Goal: Task Accomplishment & Management: Complete application form

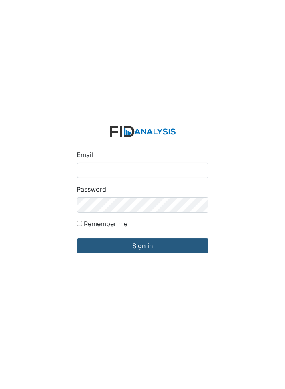
click at [170, 178] on input "Email" at bounding box center [143, 170] width 132 height 15
type input "[PERSON_NAME]@lide"
click at [77, 238] on input "Sign in" at bounding box center [143, 245] width 132 height 15
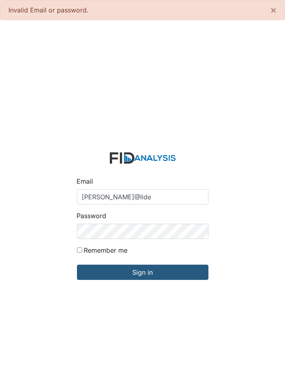
click at [169, 205] on input "[PERSON_NAME]@lide" at bounding box center [143, 196] width 132 height 15
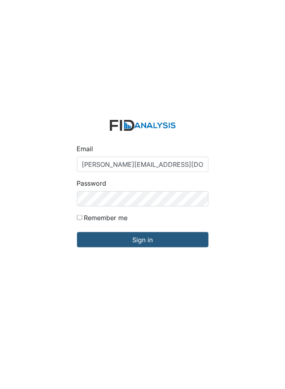
type input "[PERSON_NAME][EMAIL_ADDRESS][DOMAIN_NAME]"
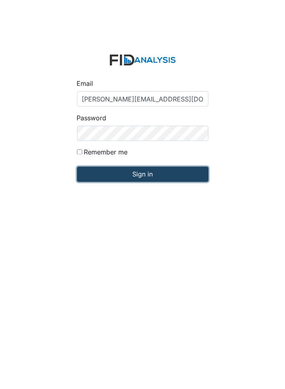
click at [185, 280] on input "Sign in" at bounding box center [143, 272] width 132 height 15
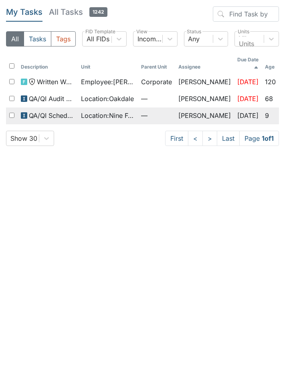
click at [100, 111] on span "Location : Nine Foot" at bounding box center [108, 116] width 54 height 10
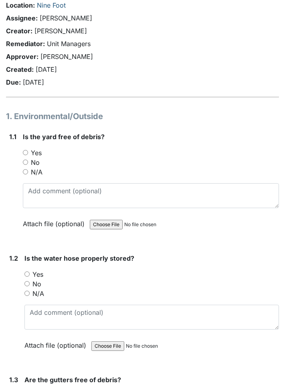
scroll to position [38, 0]
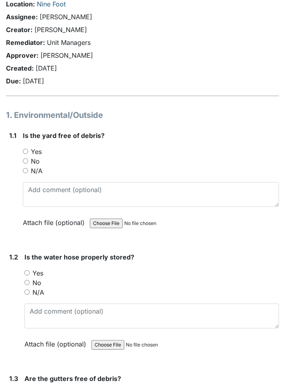
click at [28, 152] on input "Yes" at bounding box center [25, 151] width 5 height 5
radio input "true"
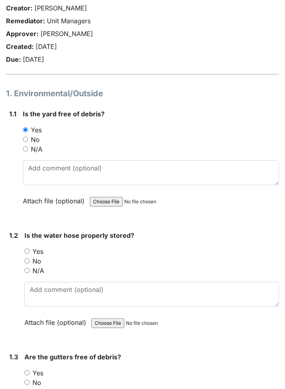
scroll to position [63, 0]
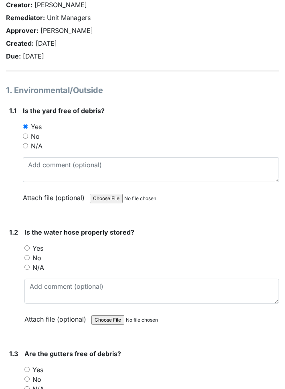
click at [35, 249] on label "Yes" at bounding box center [38, 249] width 11 height 10
click at [30, 249] on input "Yes" at bounding box center [26, 248] width 5 height 5
radio input "true"
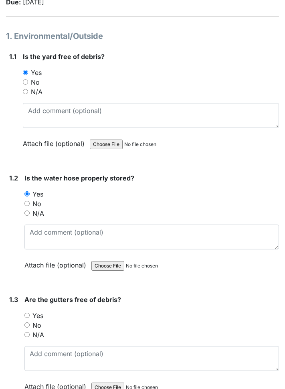
scroll to position [119, 0]
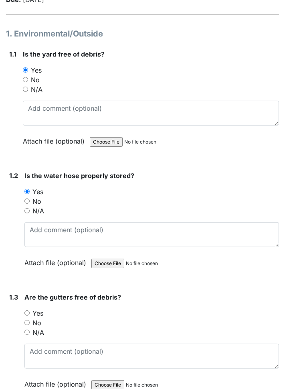
click at [27, 321] on input "No" at bounding box center [26, 322] width 5 height 5
radio input "true"
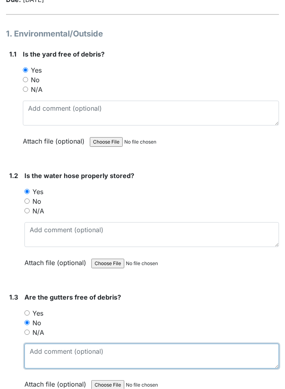
click at [99, 350] on textarea at bounding box center [151, 356] width 255 height 25
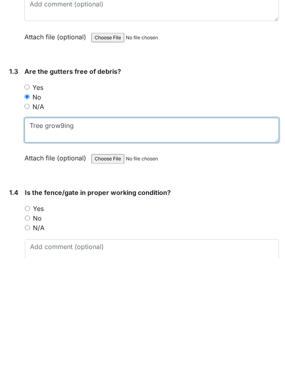
scroll to position [222, 0]
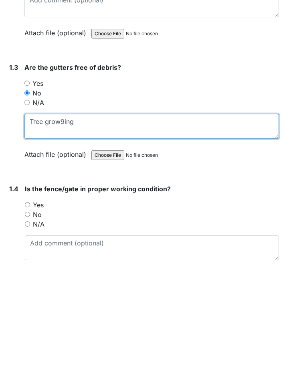
click at [241, 252] on textarea "Tree grow9ing" at bounding box center [151, 253] width 255 height 25
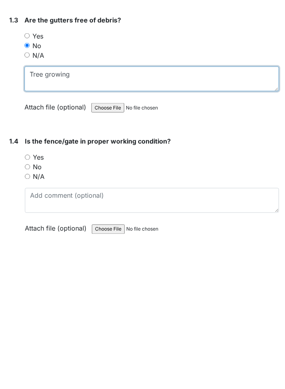
scroll to position [270, 0]
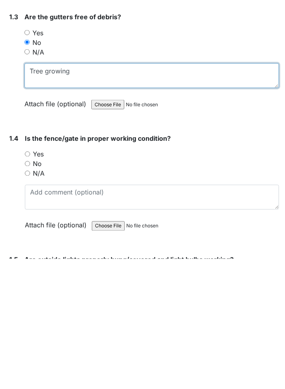
type textarea "Tree growing"
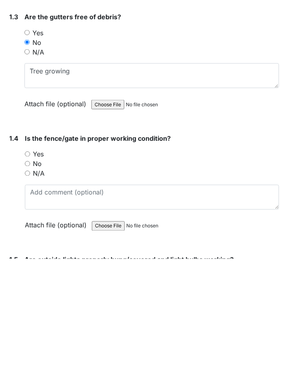
click at [39, 283] on label "Yes" at bounding box center [38, 285] width 11 height 10
click at [30, 283] on input "Yes" at bounding box center [27, 284] width 5 height 5
radio input "true"
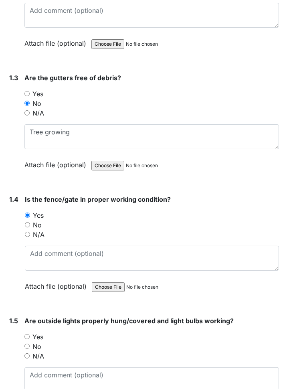
scroll to position [340, 0]
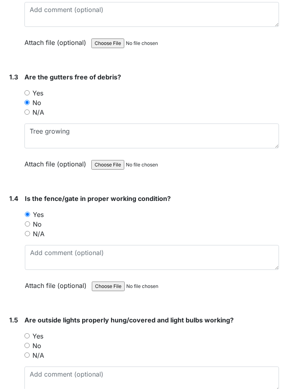
click at [41, 342] on label "No" at bounding box center [37, 346] width 9 height 10
click at [30, 343] on input "No" at bounding box center [26, 345] width 5 height 5
radio input "true"
click at [136, 377] on textarea at bounding box center [151, 379] width 255 height 25
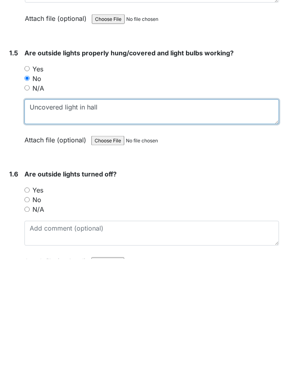
scroll to position [479, 0]
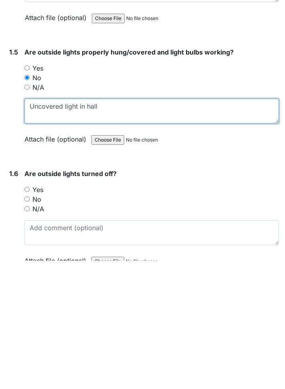
type textarea "Uncovered light in hall"
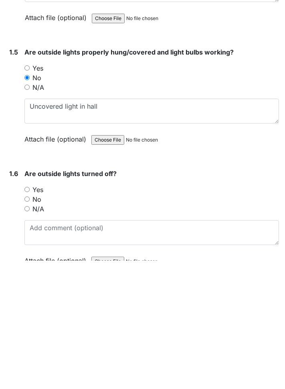
click at [30, 316] on input "Yes" at bounding box center [26, 318] width 5 height 5
radio input "true"
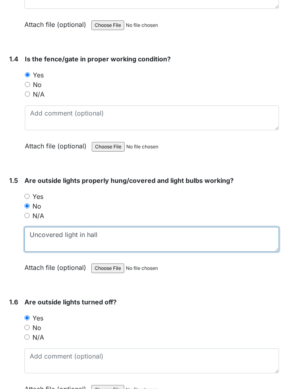
click at [162, 236] on textarea "Uncovered light in hall" at bounding box center [151, 239] width 255 height 25
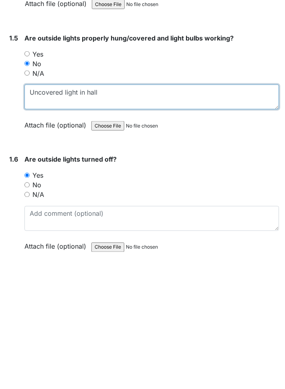
scroll to position [527, 0]
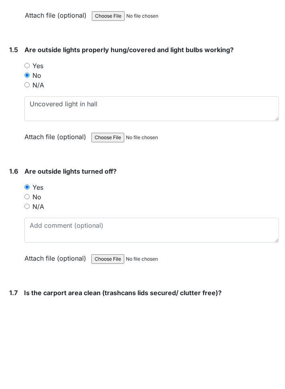
click at [26, 148] on input "Yes" at bounding box center [26, 149] width 5 height 5
radio input "true"
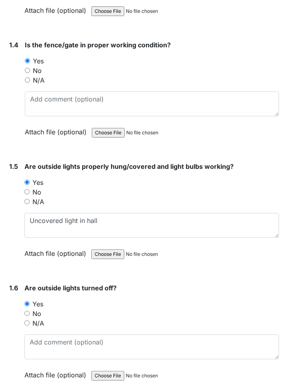
scroll to position [481, 0]
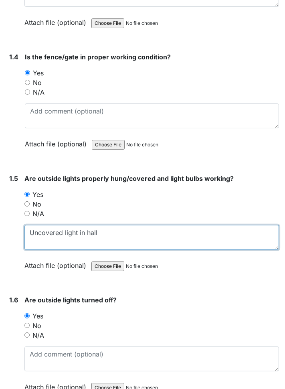
click at [148, 234] on textarea "Uncovered light in hall" at bounding box center [151, 237] width 255 height 25
type textarea "U"
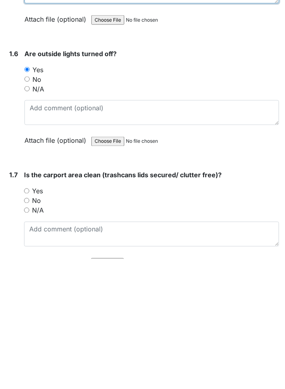
scroll to position [600, 0]
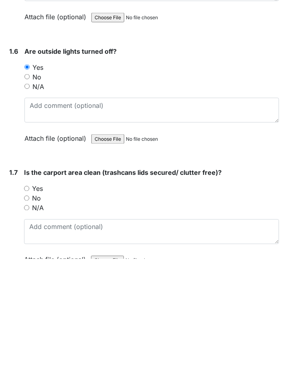
click at [26, 316] on input "Yes" at bounding box center [26, 318] width 5 height 5
radio input "true"
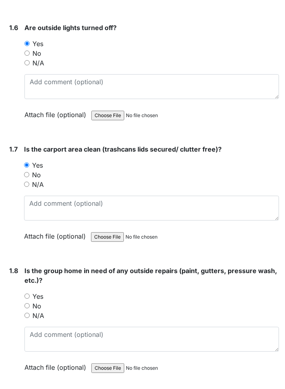
scroll to position [754, 0]
click at [30, 294] on input "Yes" at bounding box center [26, 296] width 5 height 5
radio input "true"
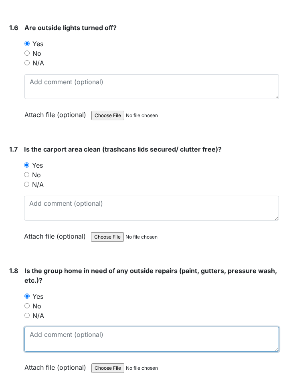
click at [106, 335] on textarea at bounding box center [151, 339] width 255 height 25
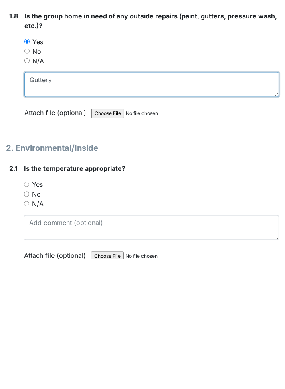
scroll to position [882, 0]
type textarea "Gutters"
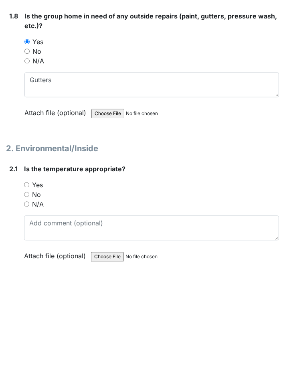
click at [29, 310] on input "Yes" at bounding box center [26, 311] width 5 height 5
radio input "true"
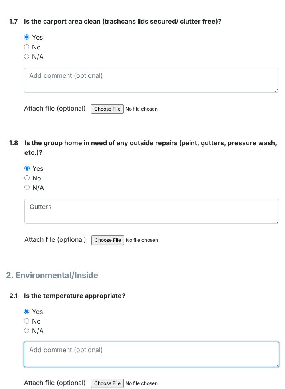
click at [164, 351] on textarea at bounding box center [151, 354] width 255 height 25
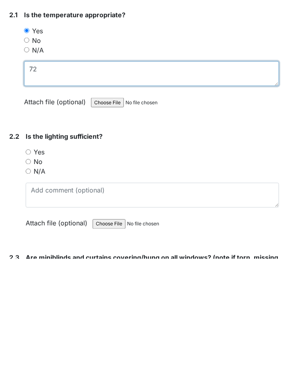
scroll to position [1036, 0]
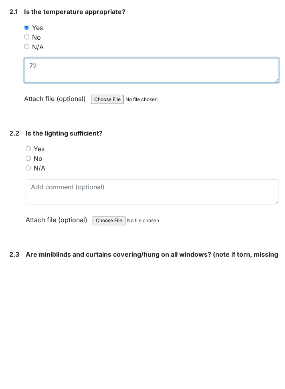
type textarea "72"
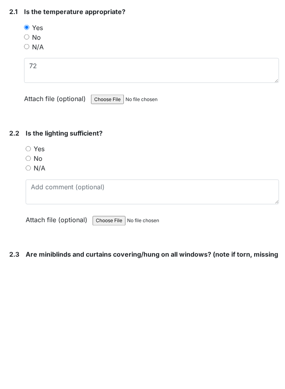
click at [39, 285] on label "No" at bounding box center [38, 289] width 9 height 10
click at [31, 286] on input "No" at bounding box center [28, 288] width 5 height 5
radio input "true"
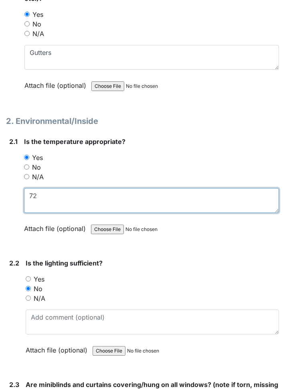
click at [109, 197] on textarea "72" at bounding box center [151, 200] width 255 height 25
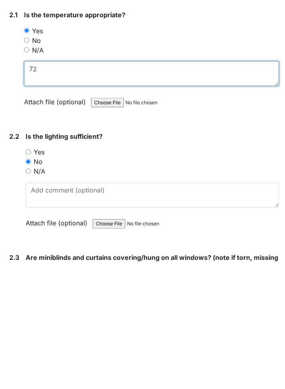
scroll to position [1037, 0]
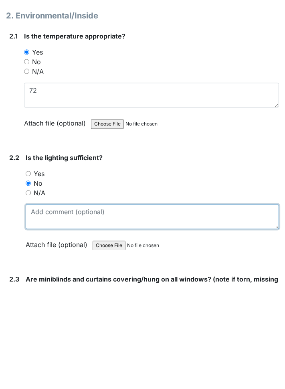
click at [149, 317] on textarea at bounding box center [153, 321] width 254 height 25
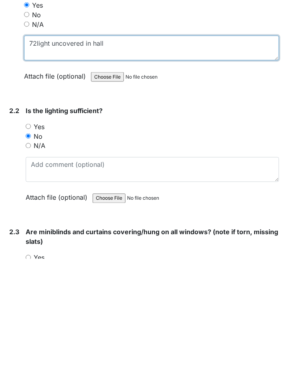
scroll to position [1070, 0]
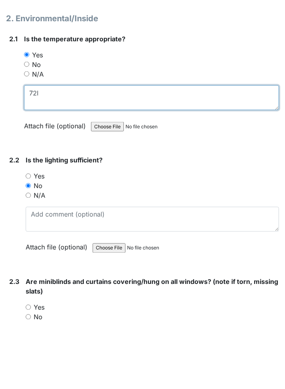
type textarea "72"
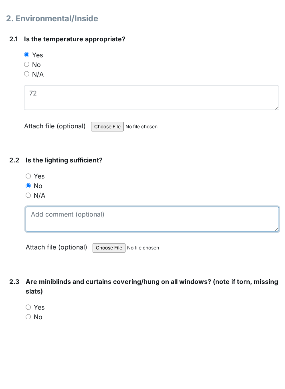
click at [149, 285] on textarea at bounding box center [153, 288] width 254 height 25
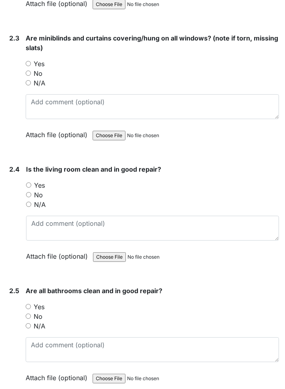
scroll to position [1383, 0]
type textarea "Light uncovered in hall"
click at [39, 312] on label "No" at bounding box center [38, 317] width 9 height 10
click at [31, 314] on input "No" at bounding box center [28, 316] width 5 height 5
radio input "true"
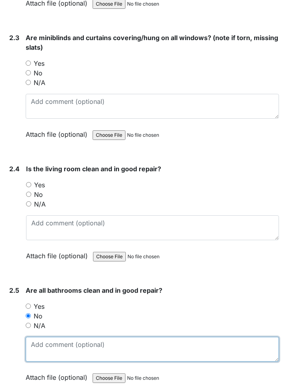
click at [120, 337] on textarea at bounding box center [153, 349] width 254 height 25
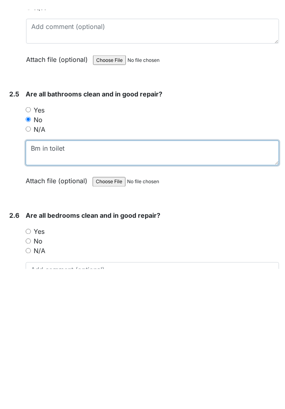
scroll to position [1461, 0]
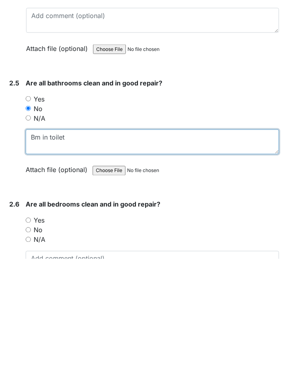
type textarea "Bm in toilet"
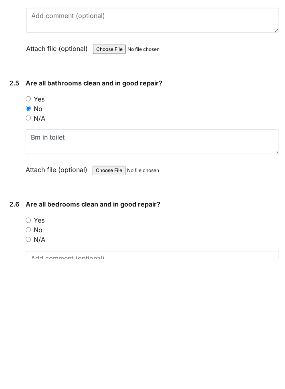
click at [30, 348] on input "Yes" at bounding box center [28, 350] width 5 height 5
radio input "true"
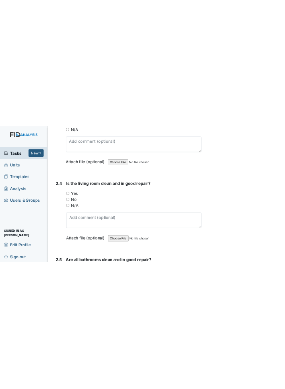
scroll to position [39, 0]
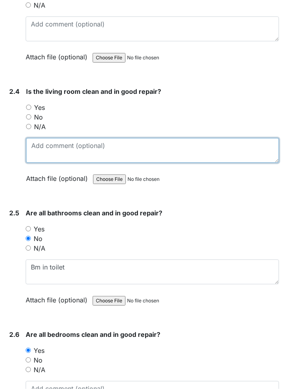
click at [71, 138] on textarea at bounding box center [152, 150] width 253 height 25
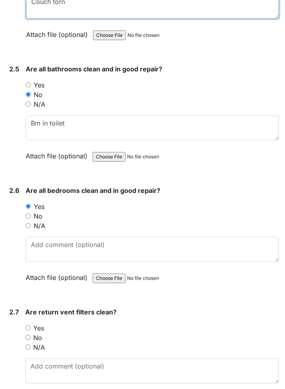
scroll to position [1605, 0]
type textarea "Couch torn"
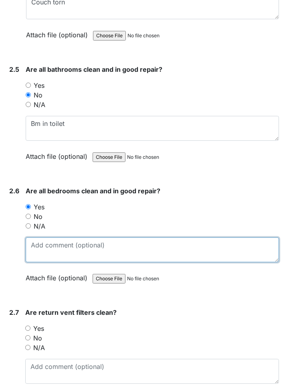
click at [173, 238] on textarea at bounding box center [153, 250] width 254 height 25
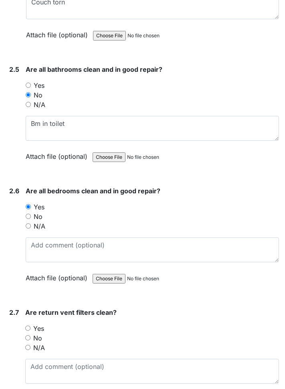
click at [30, 214] on input "No" at bounding box center [28, 216] width 5 height 5
radio input "true"
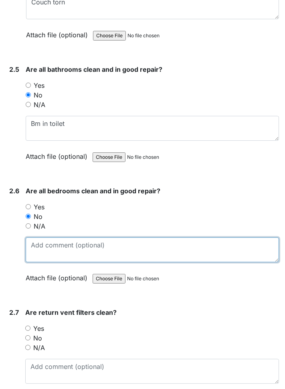
click at [124, 238] on textarea at bounding box center [153, 250] width 254 height 25
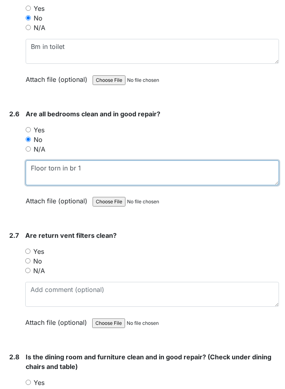
scroll to position [1679, 0]
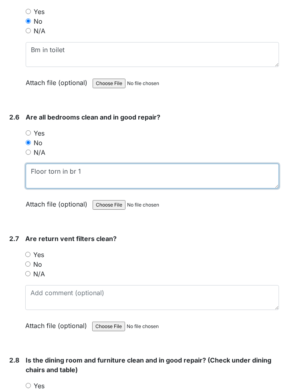
type textarea "Floor torn in br 1"
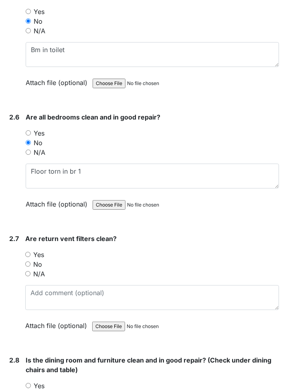
click at [43, 250] on label "Yes" at bounding box center [38, 255] width 11 height 10
click at [31, 252] on input "Yes" at bounding box center [27, 254] width 5 height 5
radio input "true"
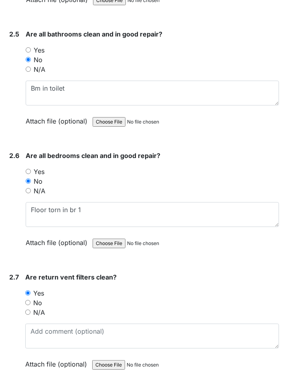
scroll to position [1639, 0]
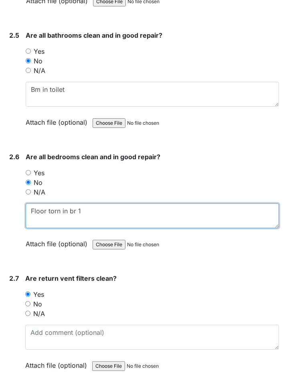
click at [145, 204] on textarea "Floor torn in br 1" at bounding box center [153, 216] width 254 height 25
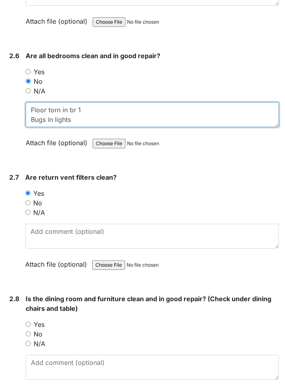
scroll to position [1740, 0]
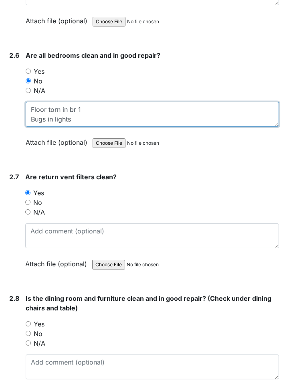
click at [119, 102] on textarea "Floor torn in br 1 Bugs in lights" at bounding box center [153, 114] width 254 height 25
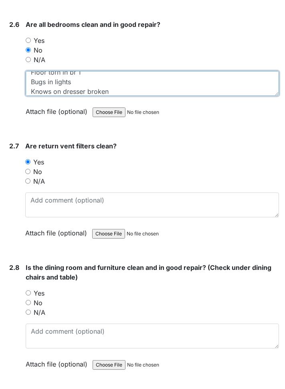
scroll to position [16, 0]
click at [131, 71] on textarea "Floor torn in br 1 Bugs in lights Knows on dresser broken Sticker still on ligh…" at bounding box center [153, 83] width 254 height 25
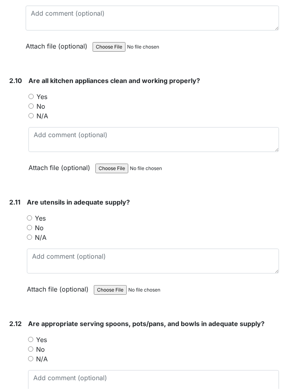
scroll to position [2209, 0]
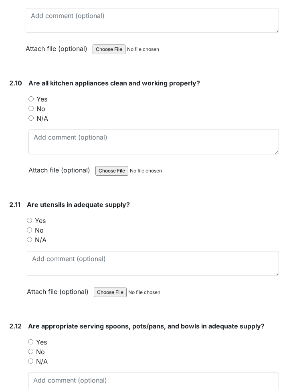
type textarea "Floor torn in br 1 Bugs in lights Knows on dresser broken some missing Sticker …"
click at [29, 218] on input "Yes" at bounding box center [29, 220] width 5 height 5
radio input "true"
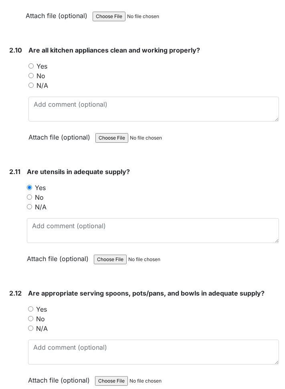
scroll to position [2239, 0]
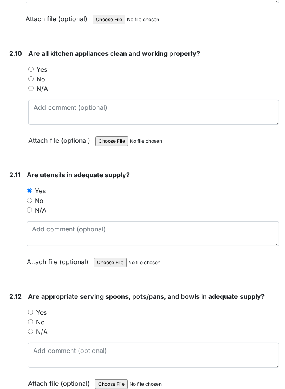
click at [33, 310] on input "Yes" at bounding box center [30, 312] width 5 height 5
radio input "true"
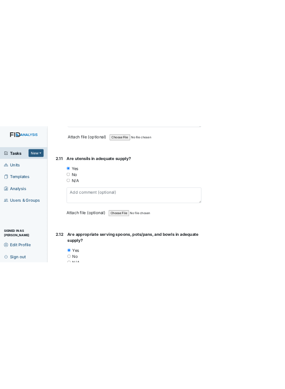
scroll to position [39, 0]
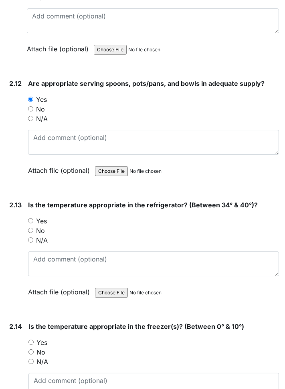
click at [33, 218] on input "Yes" at bounding box center [30, 220] width 5 height 5
radio input "true"
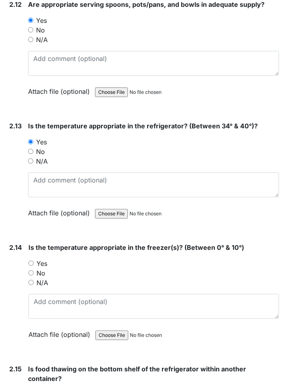
scroll to position [2530, 0]
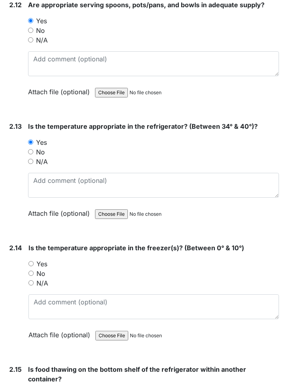
click at [34, 261] on input "Yes" at bounding box center [31, 263] width 5 height 5
radio input "true"
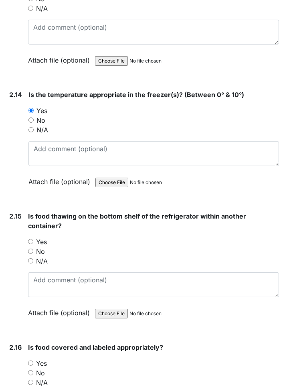
scroll to position [2682, 0]
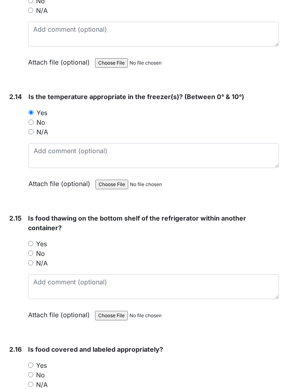
click at [32, 241] on input "Yes" at bounding box center [30, 243] width 5 height 5
radio input "true"
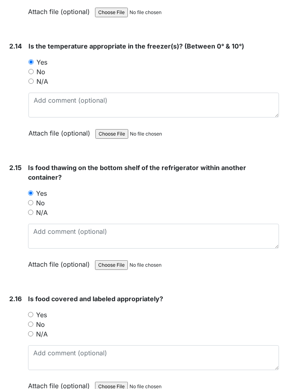
click at [29, 312] on input "Yes" at bounding box center [30, 314] width 5 height 5
radio input "true"
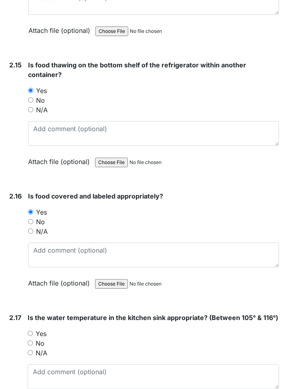
click at [33, 350] on input "N/A" at bounding box center [30, 352] width 5 height 5
radio input "true"
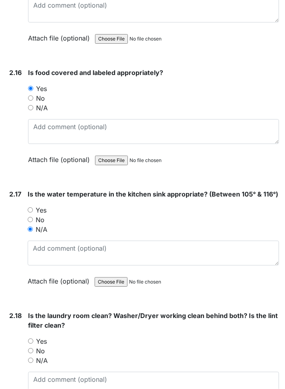
scroll to position [2959, 0]
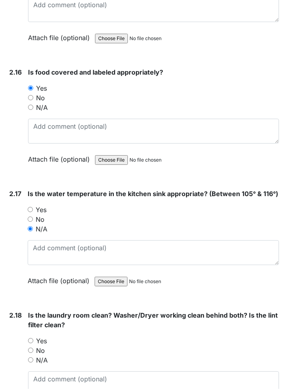
click at [31, 338] on input "Yes" at bounding box center [30, 340] width 5 height 5
radio input "true"
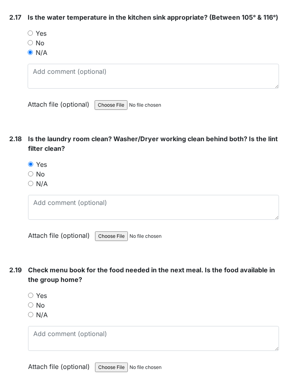
scroll to position [3136, 0]
click at [32, 293] on input "Yes" at bounding box center [30, 295] width 5 height 5
radio input "true"
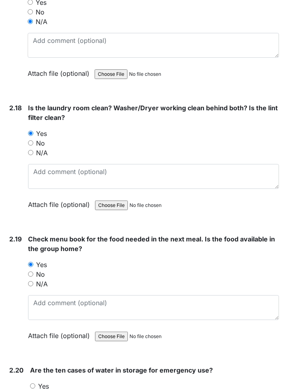
scroll to position [3190, 0]
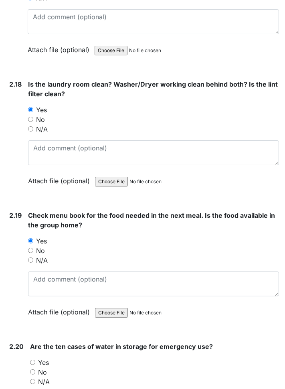
click at [32, 360] on input "Yes" at bounding box center [32, 362] width 5 height 5
radio input "true"
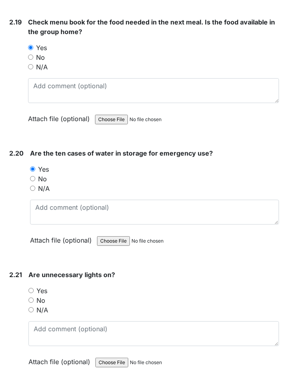
scroll to position [3386, 0]
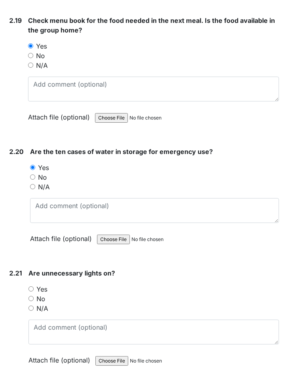
click at [30, 296] on input "No" at bounding box center [31, 298] width 5 height 5
radio input "true"
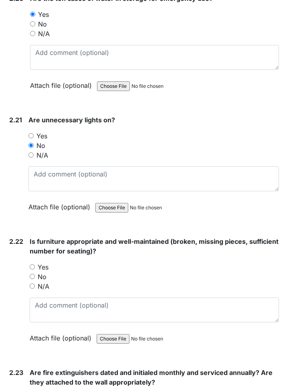
scroll to position [3541, 0]
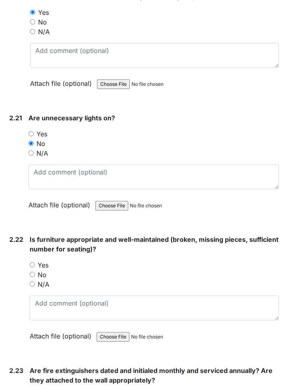
click at [30, 272] on input "No" at bounding box center [32, 274] width 5 height 5
radio input "true"
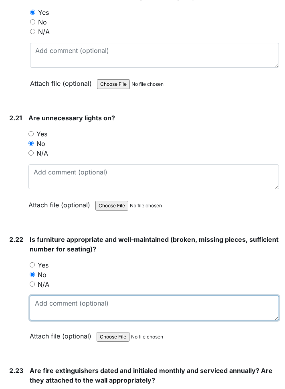
click at [112, 296] on textarea at bounding box center [155, 308] width 250 height 25
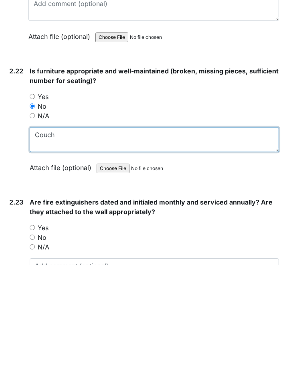
scroll to position [3597, 0]
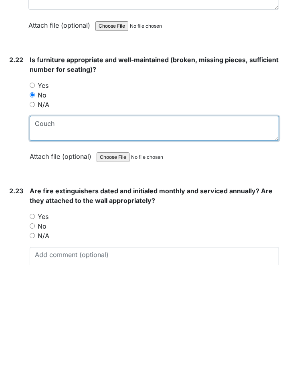
type textarea "Couch"
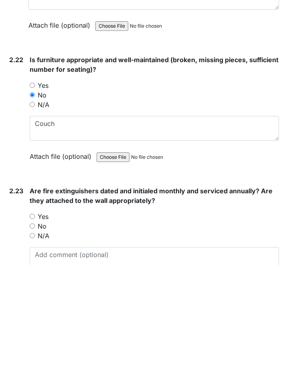
click at [32, 338] on input "Yes" at bounding box center [32, 340] width 5 height 5
radio input "true"
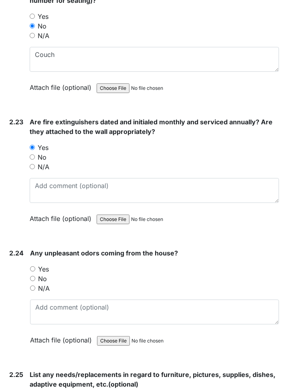
scroll to position [3791, 0]
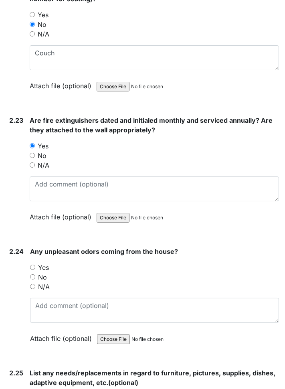
click at [33, 275] on input "No" at bounding box center [32, 277] width 5 height 5
radio input "true"
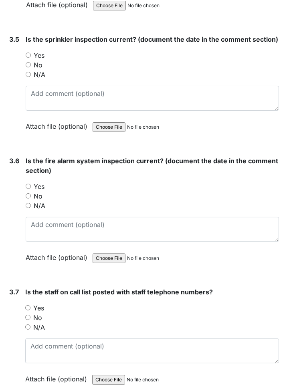
scroll to position [4784, 0]
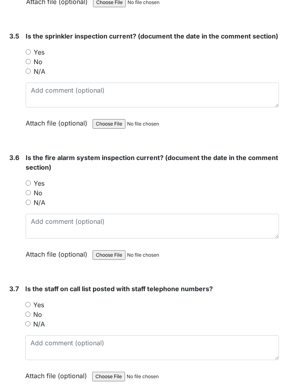
click at [26, 302] on input "Yes" at bounding box center [27, 304] width 5 height 5
radio input "true"
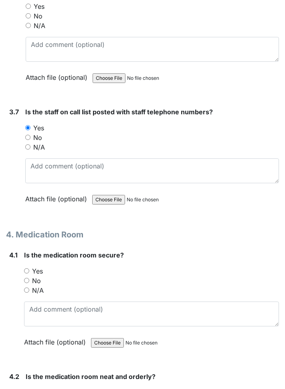
scroll to position [4963, 0]
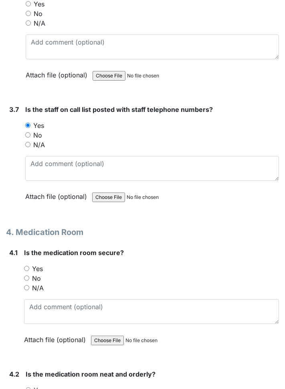
click at [25, 266] on input "Yes" at bounding box center [26, 268] width 5 height 5
radio input "true"
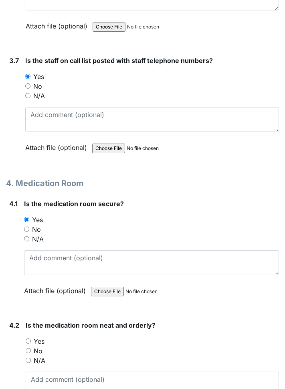
scroll to position [5012, 0]
click at [28, 339] on input "Yes" at bounding box center [28, 341] width 5 height 5
radio input "true"
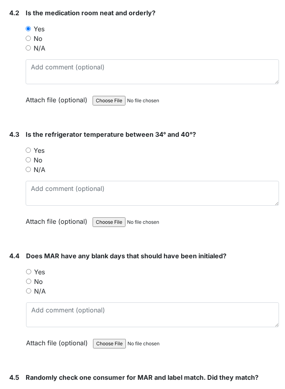
scroll to position [5327, 0]
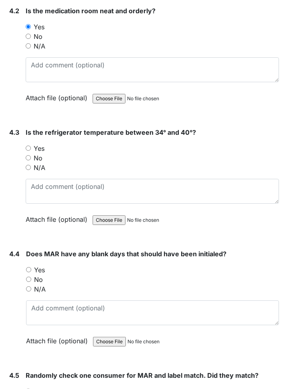
click at [28, 277] on input "No" at bounding box center [28, 279] width 5 height 5
radio input "true"
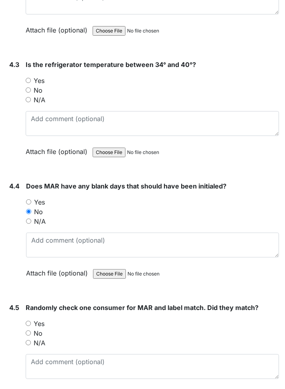
scroll to position [5398, 0]
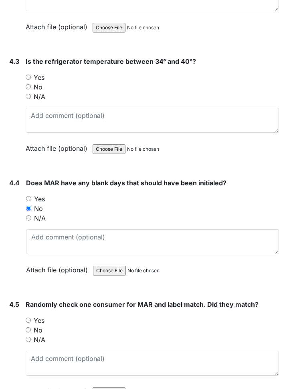
click at [26, 318] on input "Yes" at bounding box center [28, 320] width 5 height 5
radio input "true"
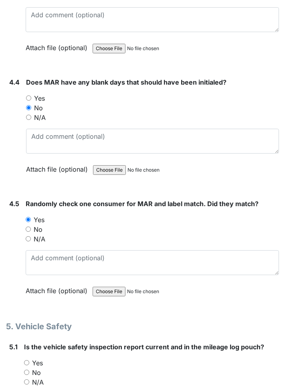
scroll to position [5497, 0]
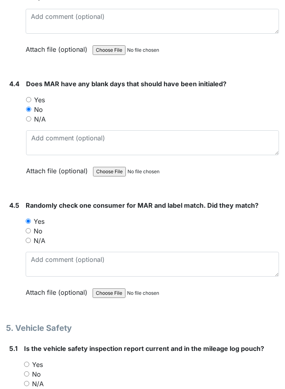
click at [25, 362] on input "Yes" at bounding box center [26, 364] width 5 height 5
radio input "true"
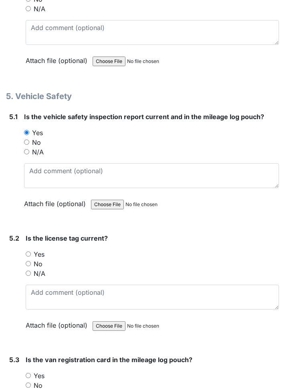
scroll to position [5729, 0]
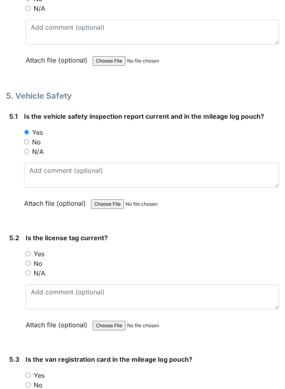
click at [31, 251] on input "Yes" at bounding box center [28, 253] width 5 height 5
radio input "true"
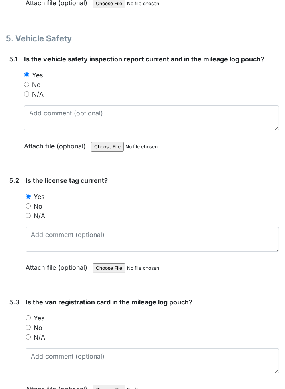
scroll to position [5787, 0]
click at [29, 315] on input "Yes" at bounding box center [28, 317] width 5 height 5
radio input "true"
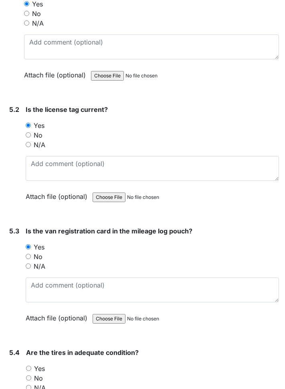
scroll to position [5863, 0]
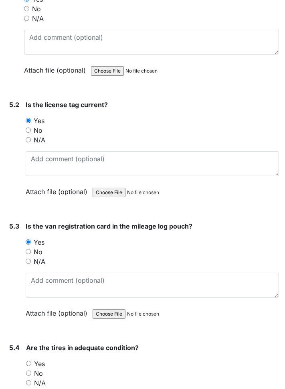
click at [26, 361] on input "Yes" at bounding box center [28, 363] width 5 height 5
radio input "true"
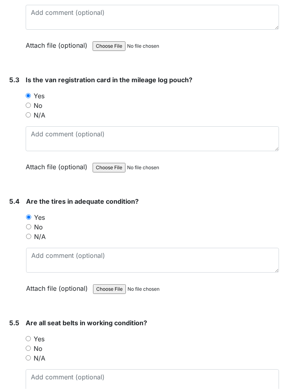
scroll to position [6009, 0]
click at [28, 336] on input "Yes" at bounding box center [28, 338] width 5 height 5
radio input "true"
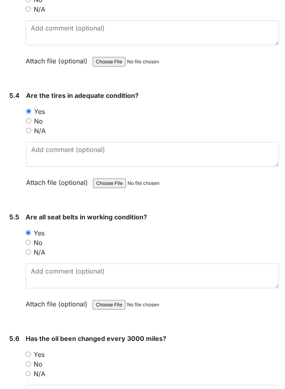
click at [27, 352] on input "Yes" at bounding box center [28, 354] width 5 height 5
radio input "true"
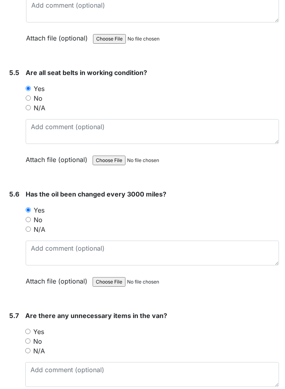
scroll to position [6260, 0]
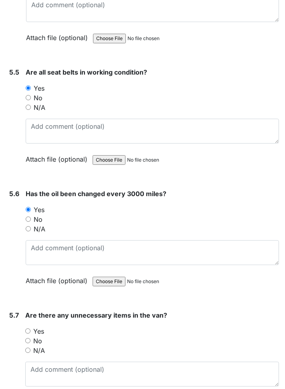
click at [37, 336] on label "No" at bounding box center [37, 341] width 9 height 10
click at [31, 338] on input "No" at bounding box center [27, 340] width 5 height 5
radio input "true"
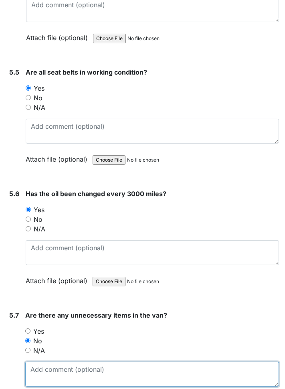
click at [153, 362] on textarea at bounding box center [152, 374] width 254 height 25
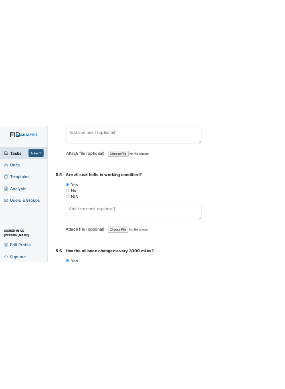
scroll to position [0, 0]
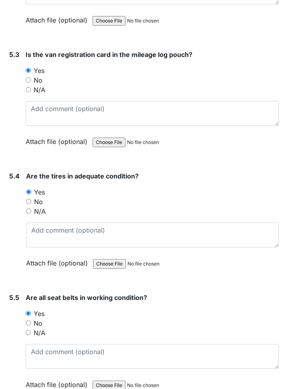
type textarea "Being detailed today"
click at [265, 328] on div "N/A" at bounding box center [153, 333] width 254 height 10
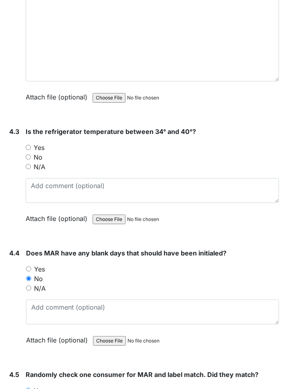
scroll to position [5396, 0]
click at [29, 266] on input "Yes" at bounding box center [28, 268] width 5 height 5
radio input "true"
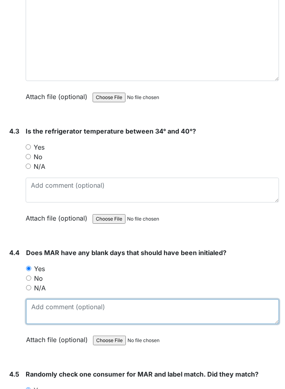
click at [243, 299] on textarea at bounding box center [152, 311] width 253 height 25
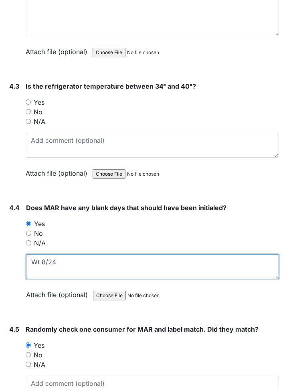
scroll to position [5418, 0]
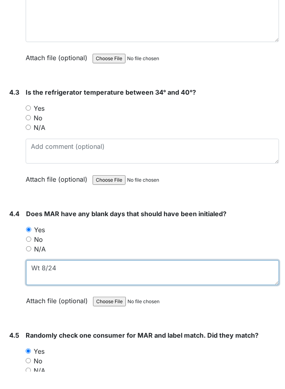
type textarea "Wt 8/24"
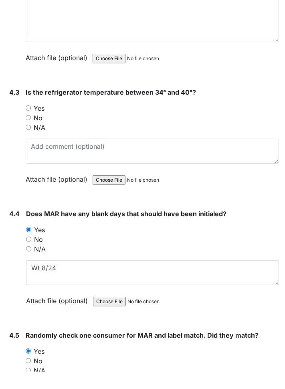
click at [29, 132] on input "No" at bounding box center [28, 134] width 5 height 5
radio input "true"
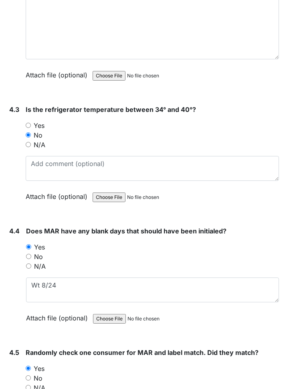
scroll to position [5422, 0]
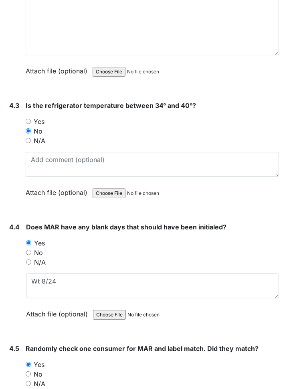
click at [30, 119] on input "Yes" at bounding box center [28, 121] width 5 height 5
radio input "true"
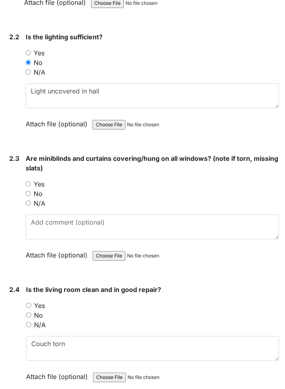
scroll to position [1267, 0]
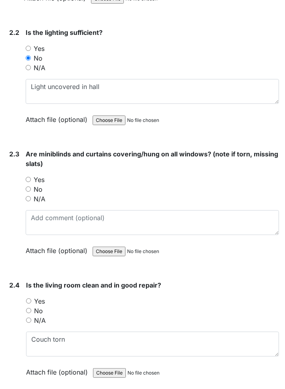
click at [30, 177] on input "Yes" at bounding box center [28, 179] width 5 height 5
radio input "true"
click at [40, 306] on label "No" at bounding box center [38, 311] width 9 height 10
click at [31, 308] on input "No" at bounding box center [28, 310] width 5 height 5
radio input "true"
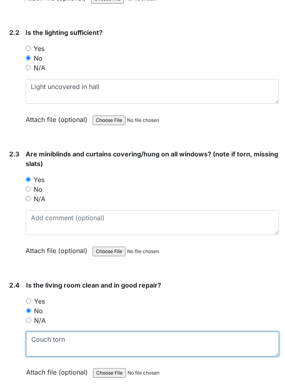
click at [138, 340] on textarea "Couch torn" at bounding box center [152, 344] width 253 height 25
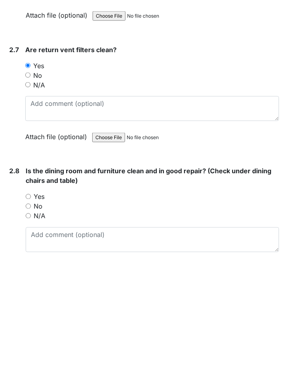
scroll to position [1738, 0]
click at [31, 333] on input "No" at bounding box center [28, 335] width 5 height 5
radio input "true"
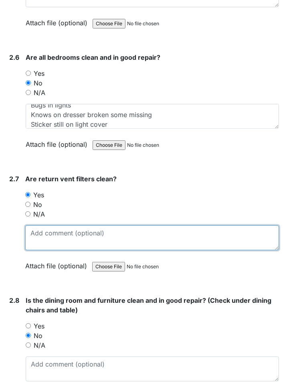
click at [163, 233] on textarea at bounding box center [152, 238] width 254 height 25
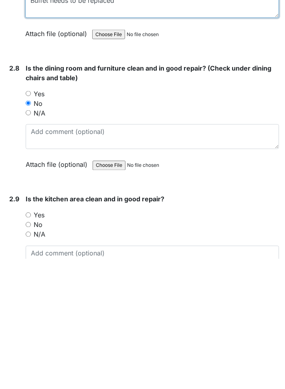
scroll to position [1854, 0]
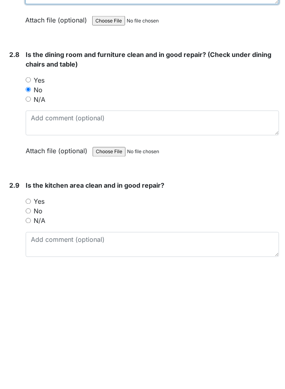
type textarea "Buffet needs to be replaced"
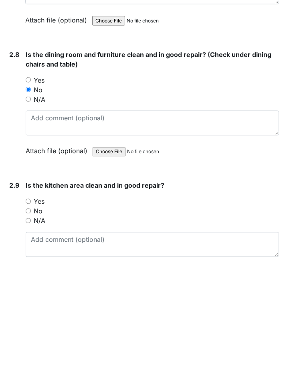
click at [26, 329] on input "Yes" at bounding box center [28, 331] width 5 height 5
radio input "true"
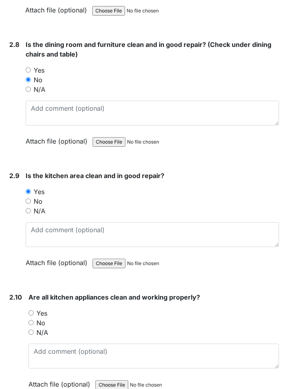
scroll to position [1995, 0]
click at [30, 310] on input "Yes" at bounding box center [31, 312] width 5 height 5
radio input "true"
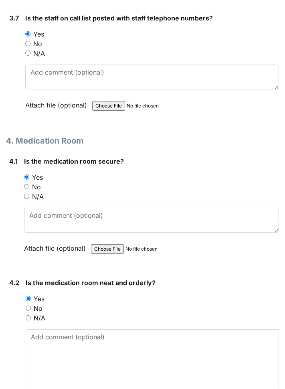
scroll to position [5067, 0]
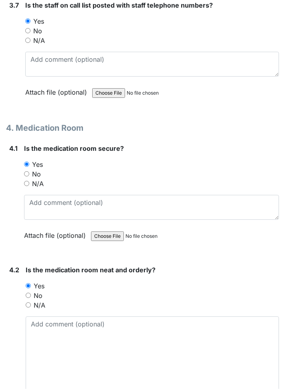
click at [29, 303] on input "N/A" at bounding box center [28, 305] width 5 height 5
radio input "true"
click at [28, 293] on input "No" at bounding box center [28, 295] width 5 height 5
radio input "true"
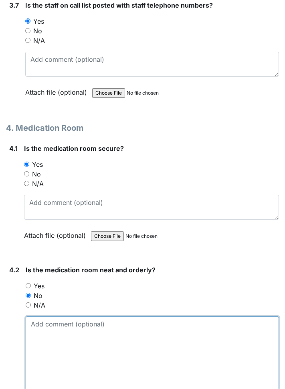
click at [66, 317] on textarea at bounding box center [153, 363] width 254 height 93
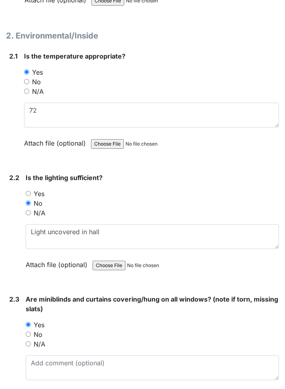
scroll to position [1120, 0]
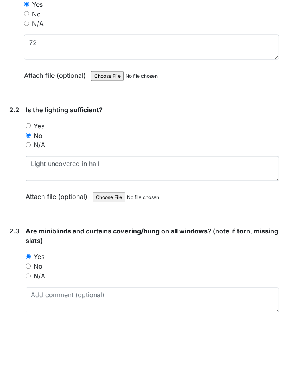
type textarea "Cabinets Ned to be replaced"
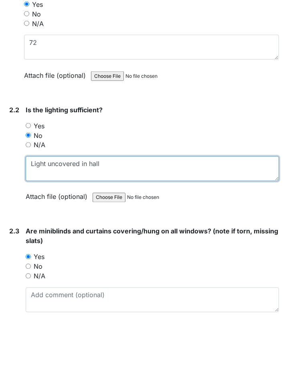
click at [207, 235] on textarea "Light uncovered in hall" at bounding box center [153, 238] width 254 height 25
type textarea "Light uncovered in hall Light out in staff room"
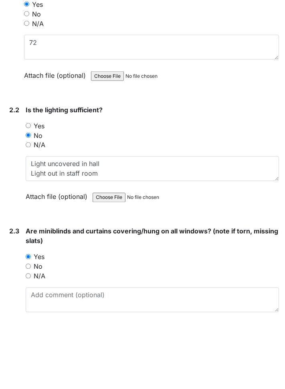
click at [16, 262] on div "2.2" at bounding box center [14, 228] width 10 height 109
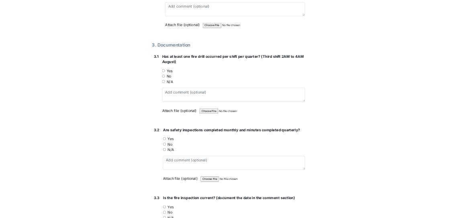
scroll to position [4213, 0]
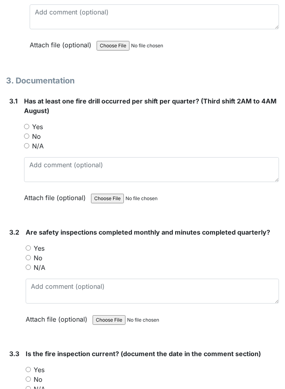
click at [42, 375] on label "No" at bounding box center [38, 380] width 9 height 10
click at [31, 377] on input "No" at bounding box center [28, 379] width 5 height 5
radio input "true"
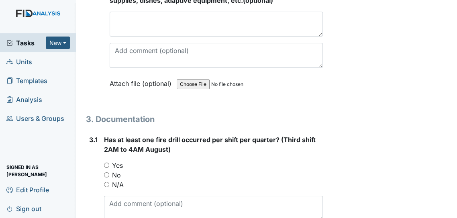
click at [21, 66] on span "Units" at bounding box center [19, 61] width 26 height 12
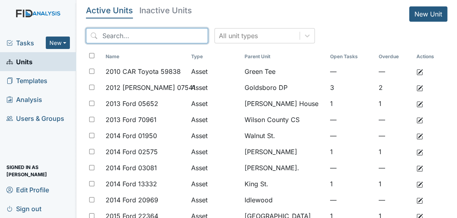
click at [181, 37] on input "search" at bounding box center [147, 35] width 122 height 15
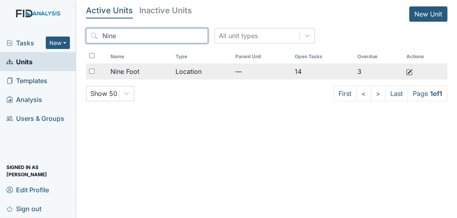
type input "Nine"
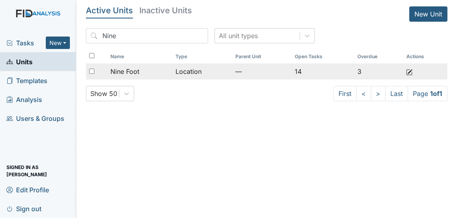
click at [139, 69] on span "Nine Foot" at bounding box center [124, 72] width 29 height 10
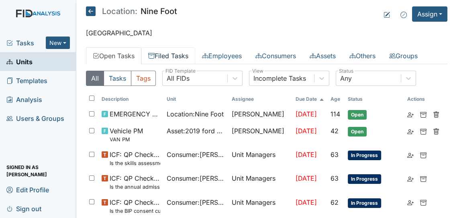
click at [171, 51] on link "Filed Tasks" at bounding box center [168, 55] width 54 height 17
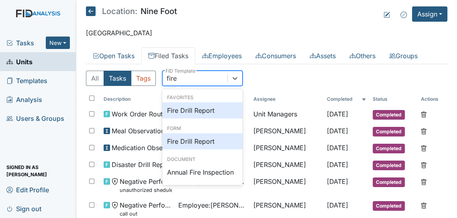
type input "fire"
click at [315, 72] on div "All Tasks Tags option Fire Drill Report focused, 0 of 5. 3 results available fo…" at bounding box center [266, 82] width 361 height 22
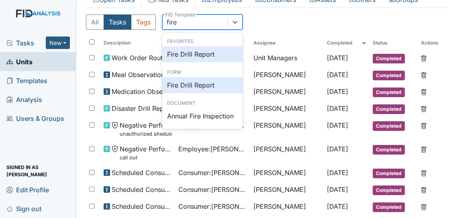
scroll to position [58, 0]
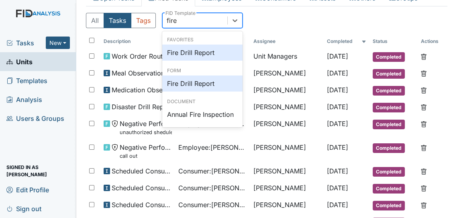
click at [200, 53] on div "Fire Drill Report" at bounding box center [202, 53] width 80 height 16
type input "fire"
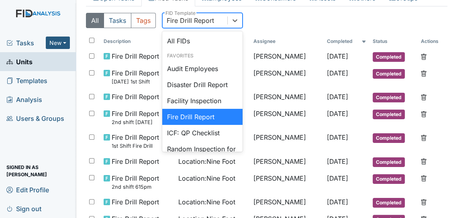
scroll to position [266, 0]
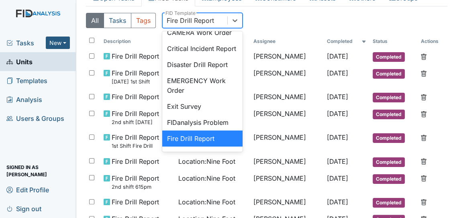
click at [216, 66] on div "Disaster Drill Report" at bounding box center [202, 65] width 80 height 16
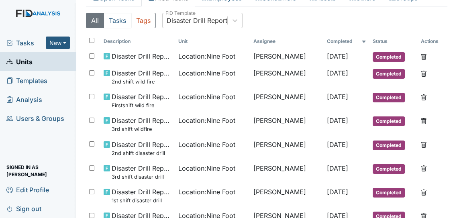
click at [24, 43] on span "Tasks" at bounding box center [25, 43] width 39 height 10
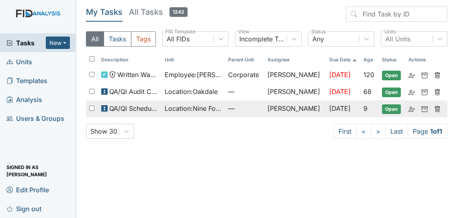
click at [202, 106] on span "Location : Nine Foot" at bounding box center [193, 109] width 57 height 10
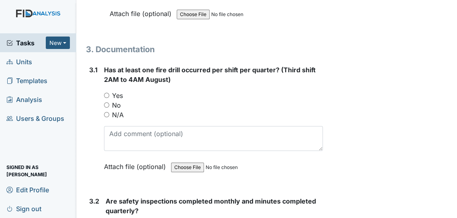
scroll to position [4285, 0]
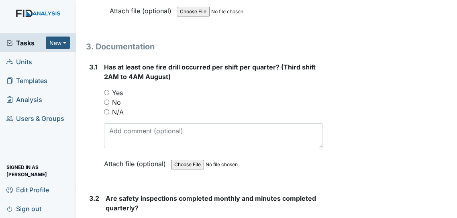
click at [114, 88] on label "Yes" at bounding box center [117, 93] width 11 height 10
click at [109, 90] on input "Yes" at bounding box center [106, 92] width 5 height 5
radio input "true"
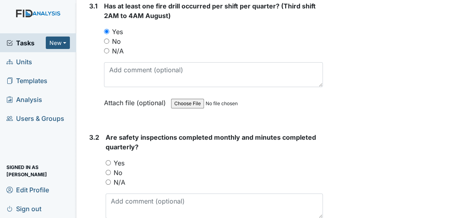
scroll to position [4347, 0]
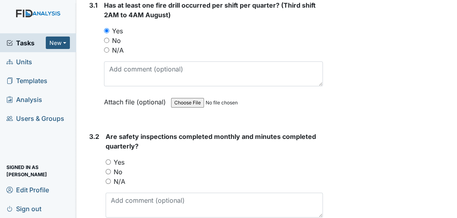
click at [117, 157] on label "Yes" at bounding box center [119, 162] width 11 height 10
click at [111, 159] on input "Yes" at bounding box center [108, 161] width 5 height 5
radio input "true"
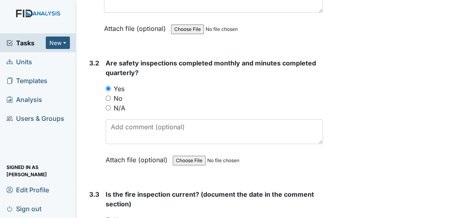
scroll to position [4421, 0]
click at [25, 63] on span "Units" at bounding box center [19, 61] width 26 height 12
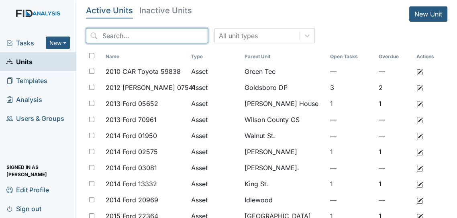
click at [172, 33] on input "search" at bounding box center [147, 35] width 122 height 15
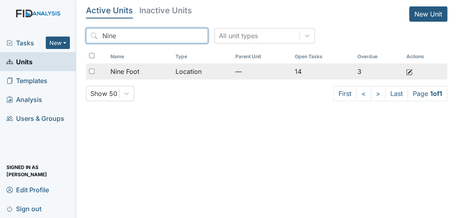
type input "Nine"
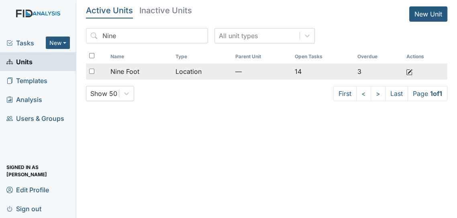
click at [138, 72] on span "Nine Foot" at bounding box center [124, 72] width 29 height 10
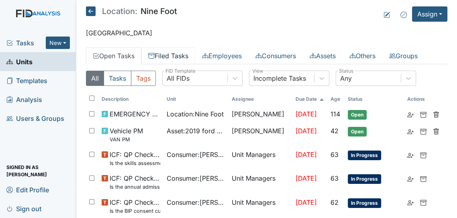
click at [185, 58] on link "Filed Tasks" at bounding box center [168, 55] width 54 height 17
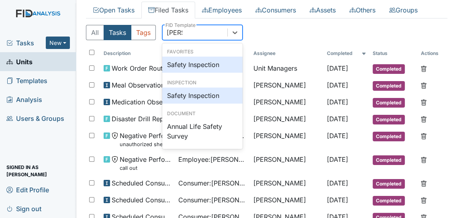
scroll to position [45, 0]
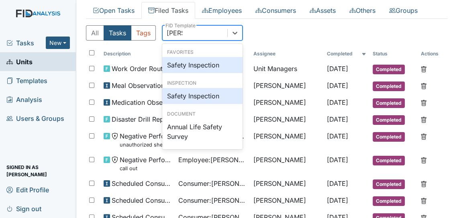
click at [216, 64] on div "Safety Inspection" at bounding box center [202, 65] width 80 height 16
type input "safet"
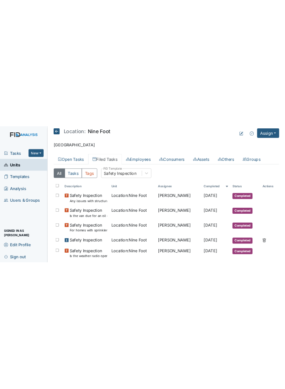
scroll to position [0, 0]
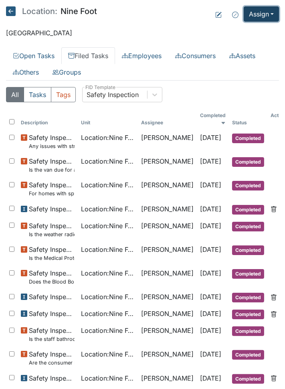
click at [267, 17] on button "Assign" at bounding box center [261, 13] width 35 height 15
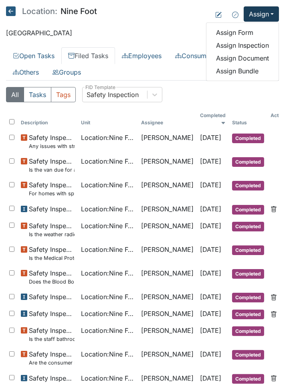
click at [185, 17] on header "Location: Nine Foot Assign Assign Form Assign Inspection Assign Document Assign…" at bounding box center [142, 13] width 273 height 15
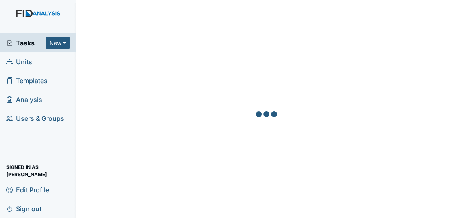
click at [31, 39] on span "Tasks" at bounding box center [25, 43] width 39 height 10
click at [30, 40] on span "Tasks" at bounding box center [25, 43] width 39 height 10
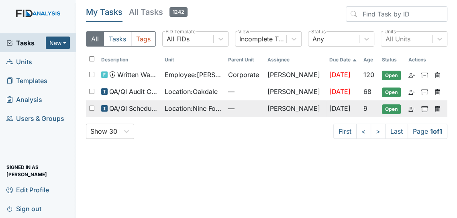
click at [143, 109] on span "QA/QI Scheduled Inspection" at bounding box center [133, 109] width 49 height 10
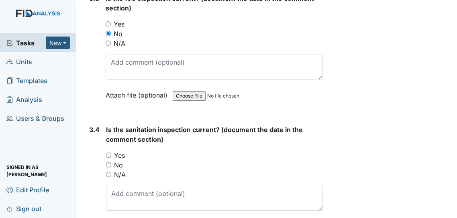
scroll to position [4617, 0]
click at [120, 150] on label "Yes" at bounding box center [119, 155] width 11 height 10
click at [111, 152] on input "Yes" at bounding box center [108, 154] width 5 height 5
radio input "true"
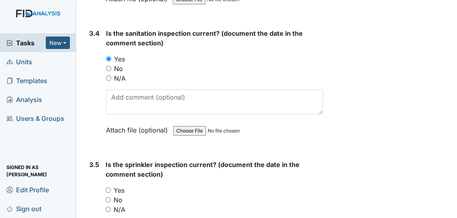
scroll to position [4711, 0]
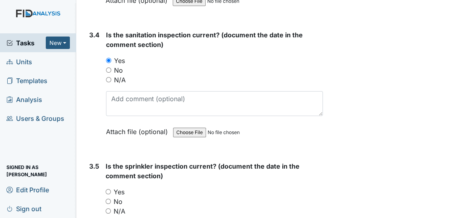
click at [111, 189] on input "Yes" at bounding box center [108, 191] width 5 height 5
radio input "true"
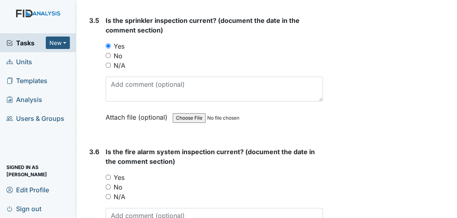
click at [119, 173] on label "Yes" at bounding box center [119, 178] width 11 height 10
click at [111, 175] on input "Yes" at bounding box center [108, 177] width 5 height 5
radio input "true"
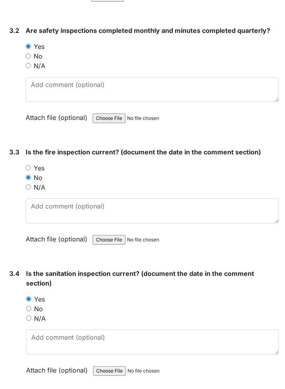
scroll to position [4413, 0]
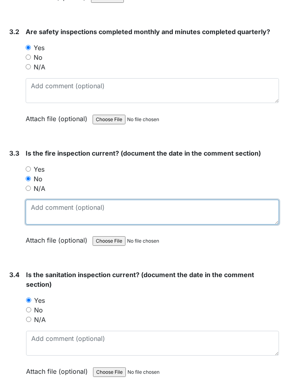
click at [171, 200] on textarea at bounding box center [153, 212] width 254 height 25
type textarea "5/20"
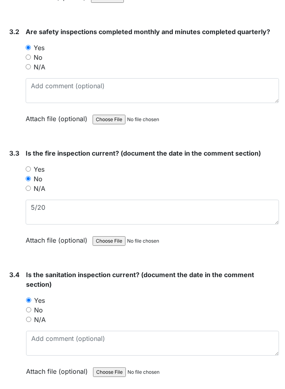
click at [30, 176] on input "No" at bounding box center [28, 178] width 5 height 5
click at [27, 167] on input "Yes" at bounding box center [28, 169] width 5 height 5
radio input "true"
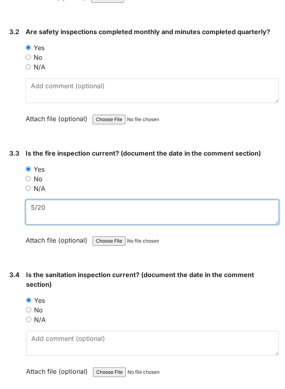
click at [108, 200] on textarea "5/20" at bounding box center [153, 212] width 254 height 25
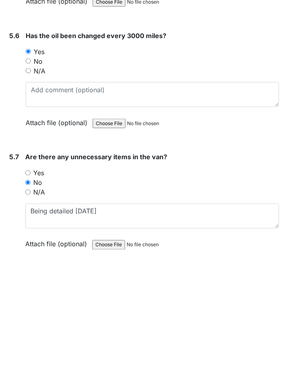
scroll to position [6380, 0]
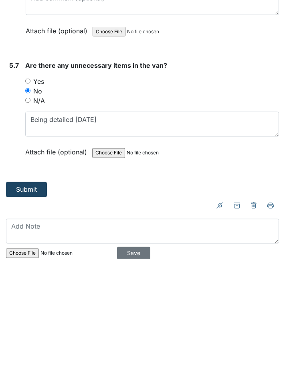
type textarea "5/20"
click at [21, 218] on button "Submit" at bounding box center [26, 319] width 41 height 15
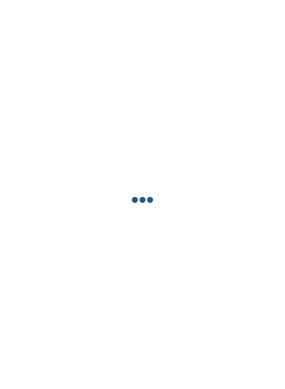
click at [267, 18] on div at bounding box center [142, 200] width 273 height 389
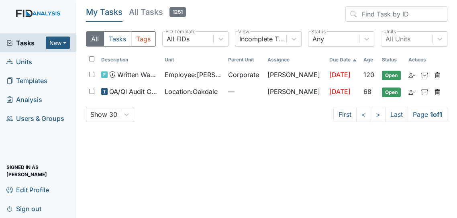
click at [30, 213] on span "Sign out" at bounding box center [23, 208] width 35 height 12
